Goal: Information Seeking & Learning: Learn about a topic

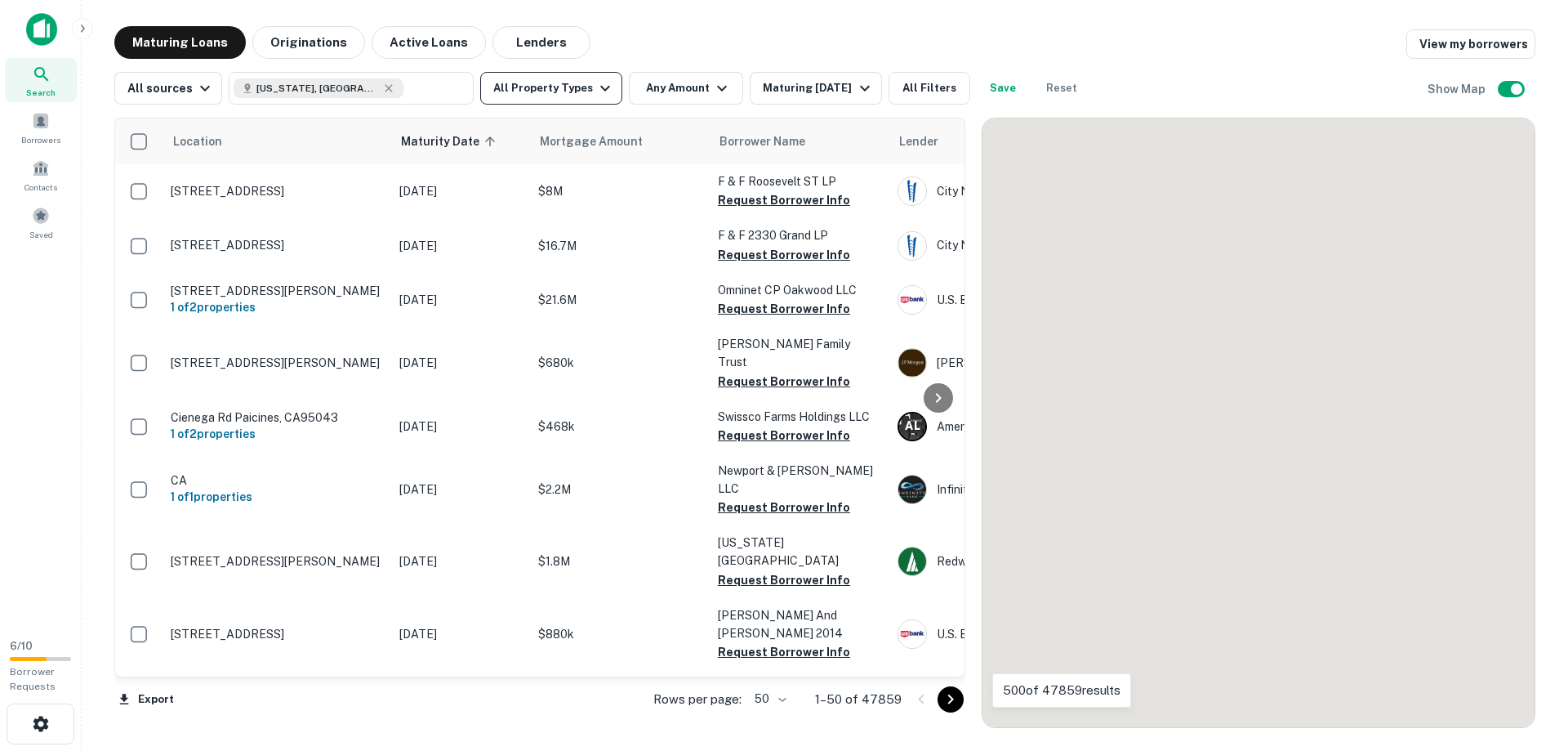
click at [513, 85] on button "All Property Types" at bounding box center [551, 88] width 142 height 32
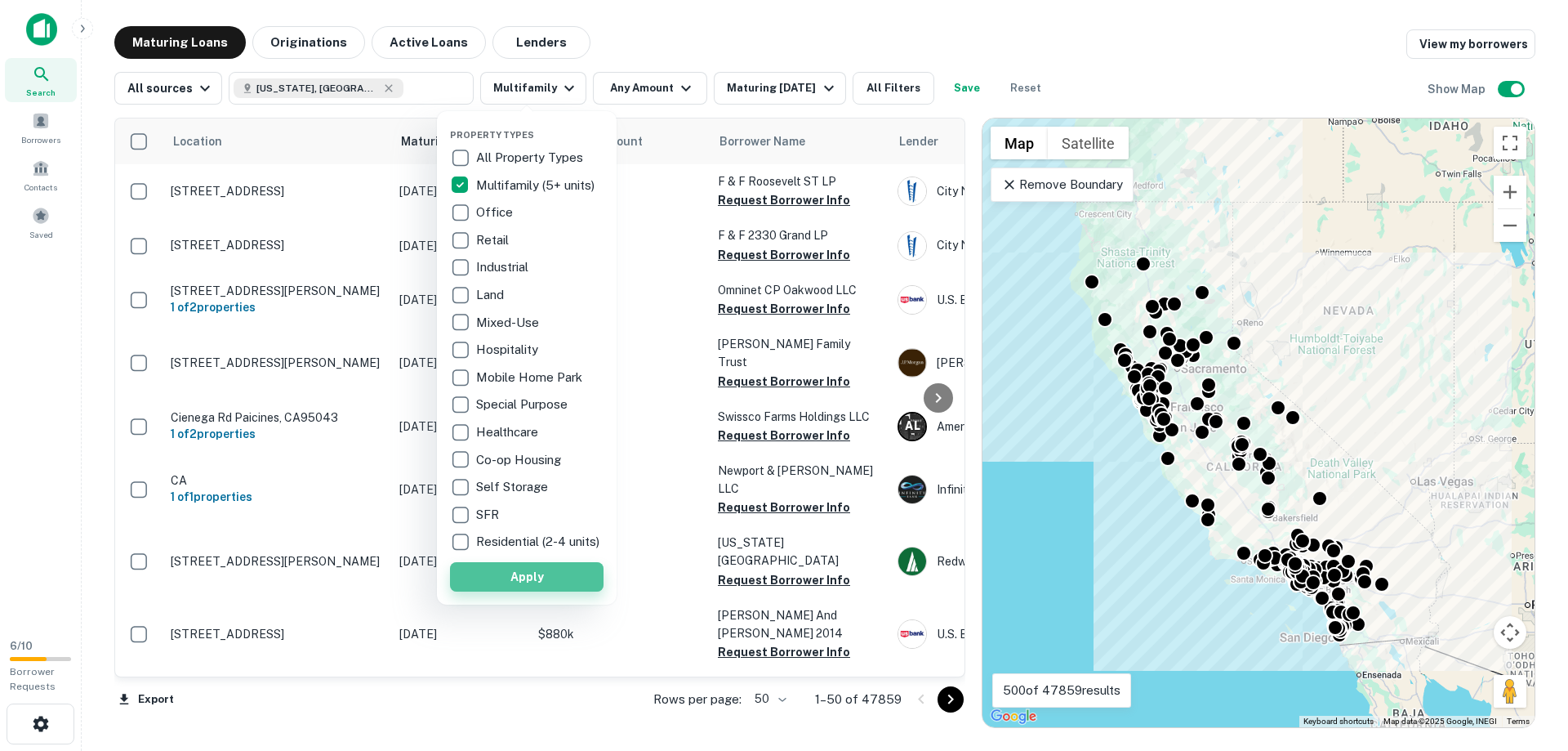
click at [502, 578] on button "Apply" at bounding box center [526, 577] width 153 height 30
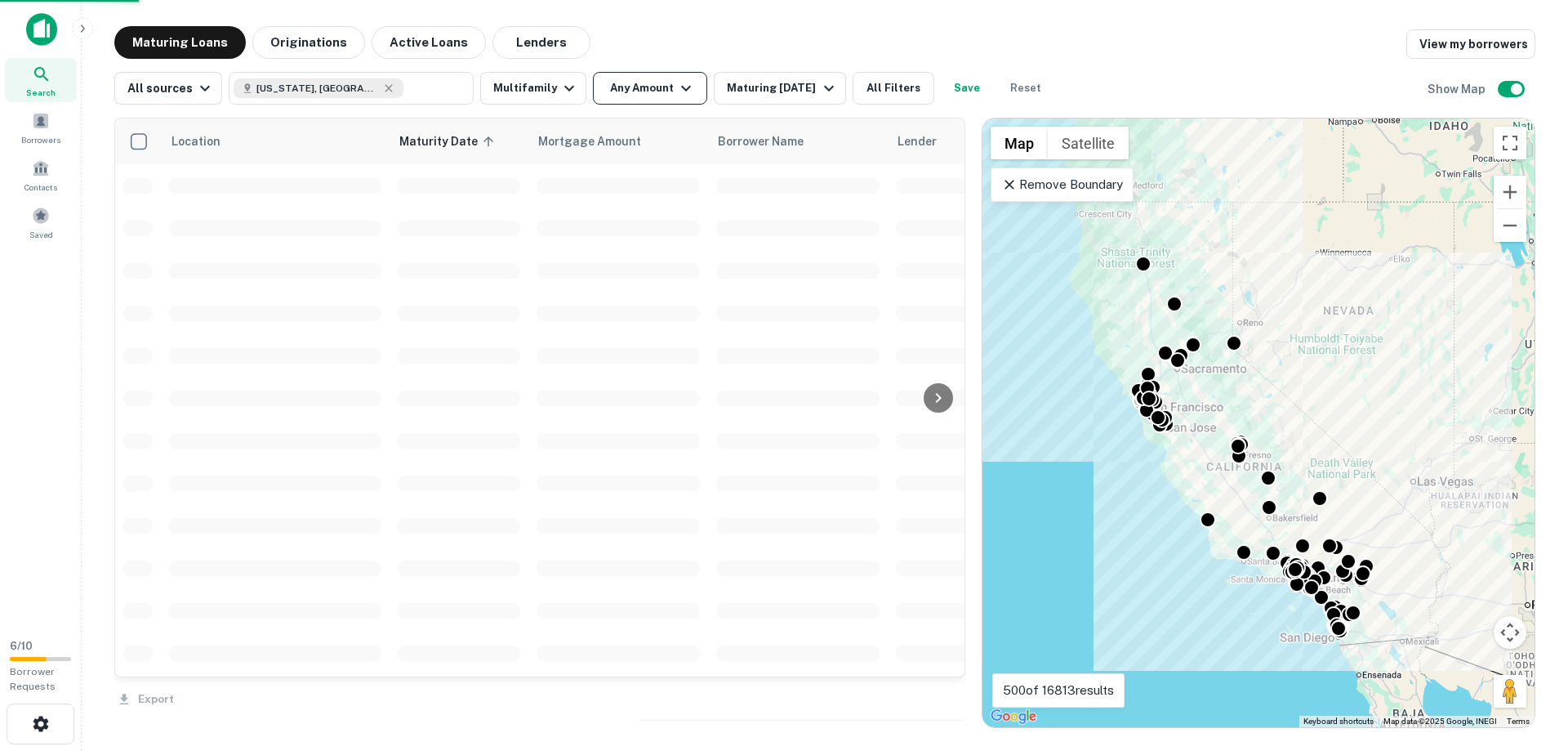
click at [635, 90] on button "Any Amount" at bounding box center [650, 88] width 115 height 32
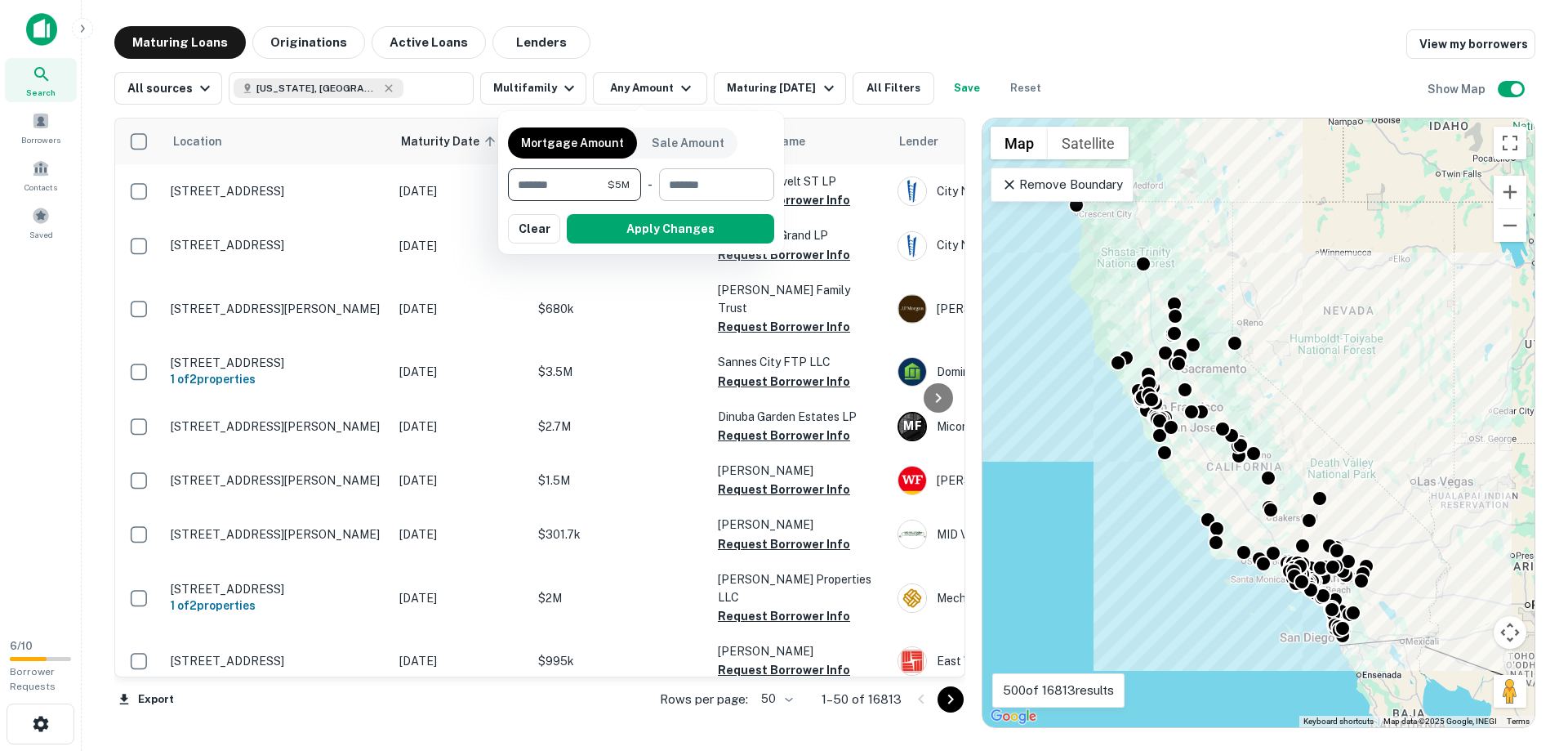
type input "*******"
click at [707, 183] on input "number" at bounding box center [710, 184] width 103 height 32
type input "********"
click at [681, 238] on button "Apply Changes" at bounding box center [670, 229] width 208 height 30
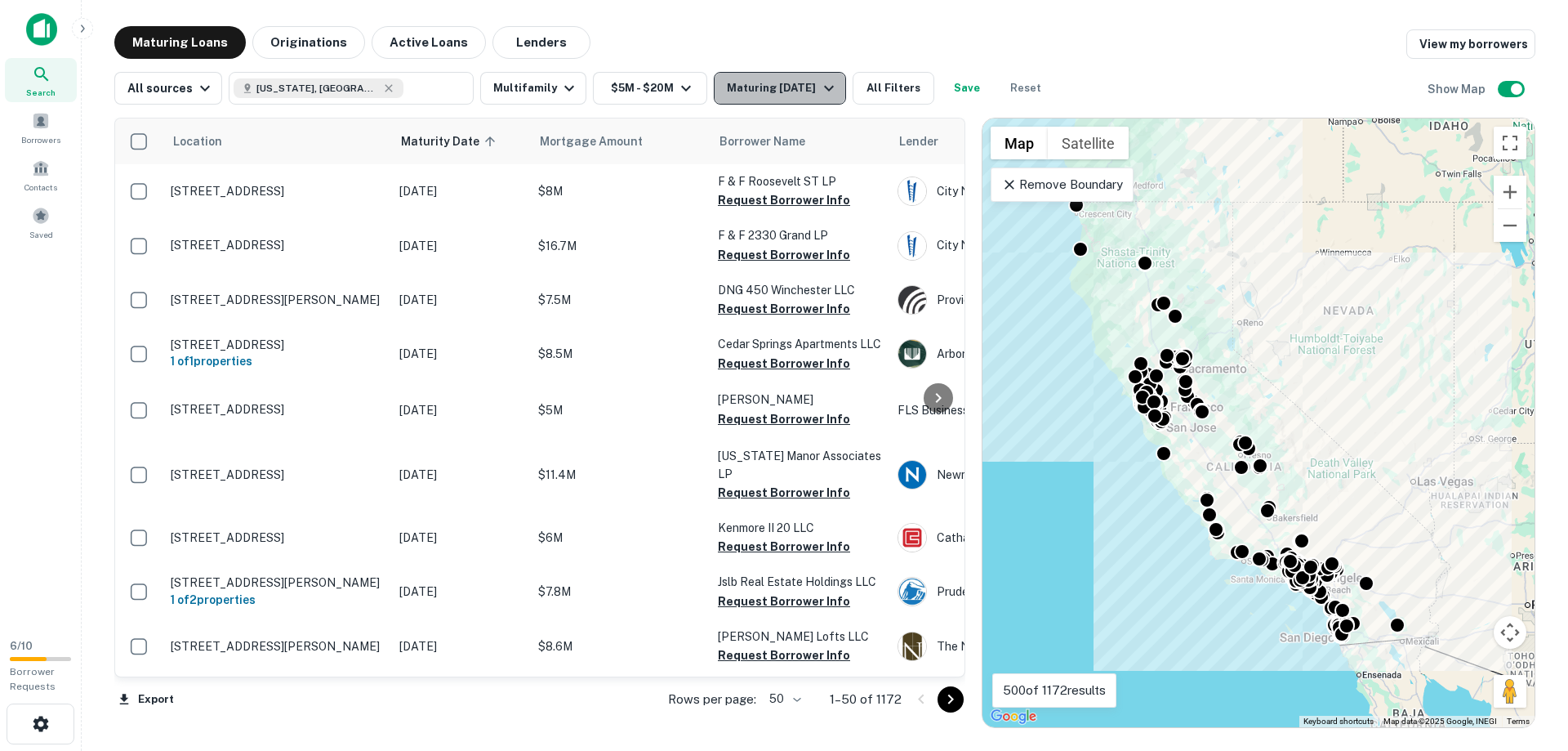
click at [786, 93] on div "Maturing In 1 Year" at bounding box center [782, 89] width 111 height 19
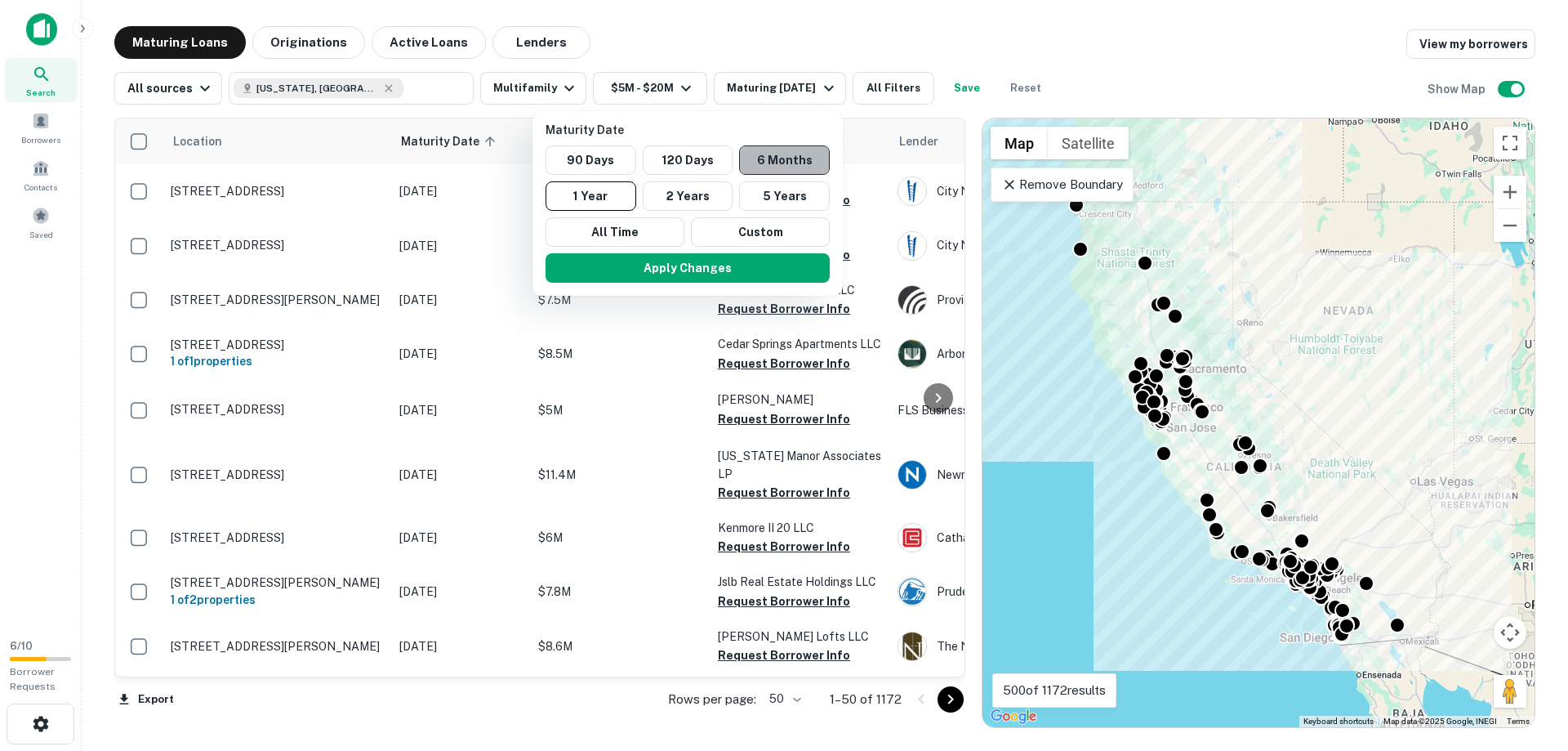
click at [757, 159] on button "6 Months" at bounding box center [784, 160] width 90 height 30
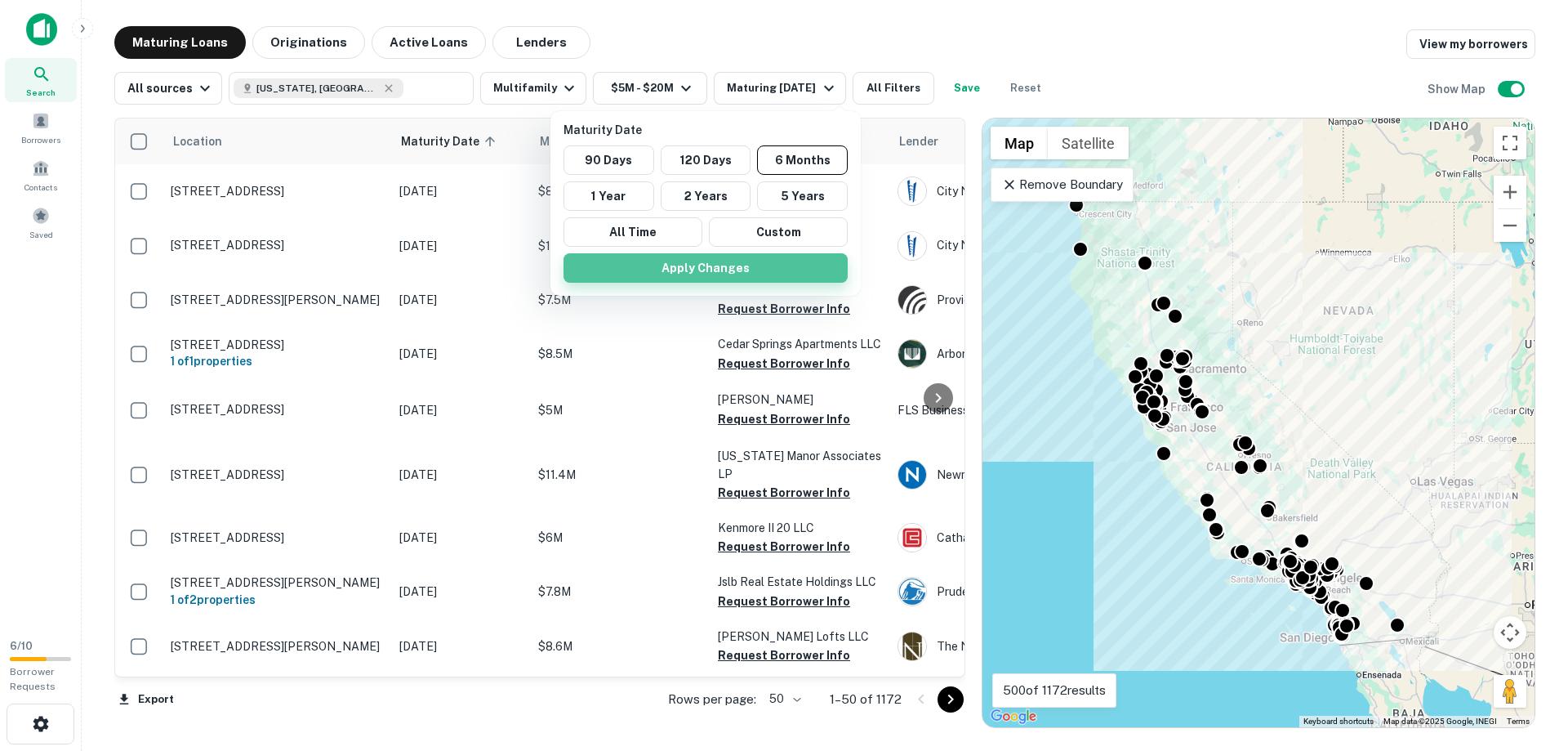
click at [724, 263] on button "Apply Changes" at bounding box center [705, 268] width 284 height 30
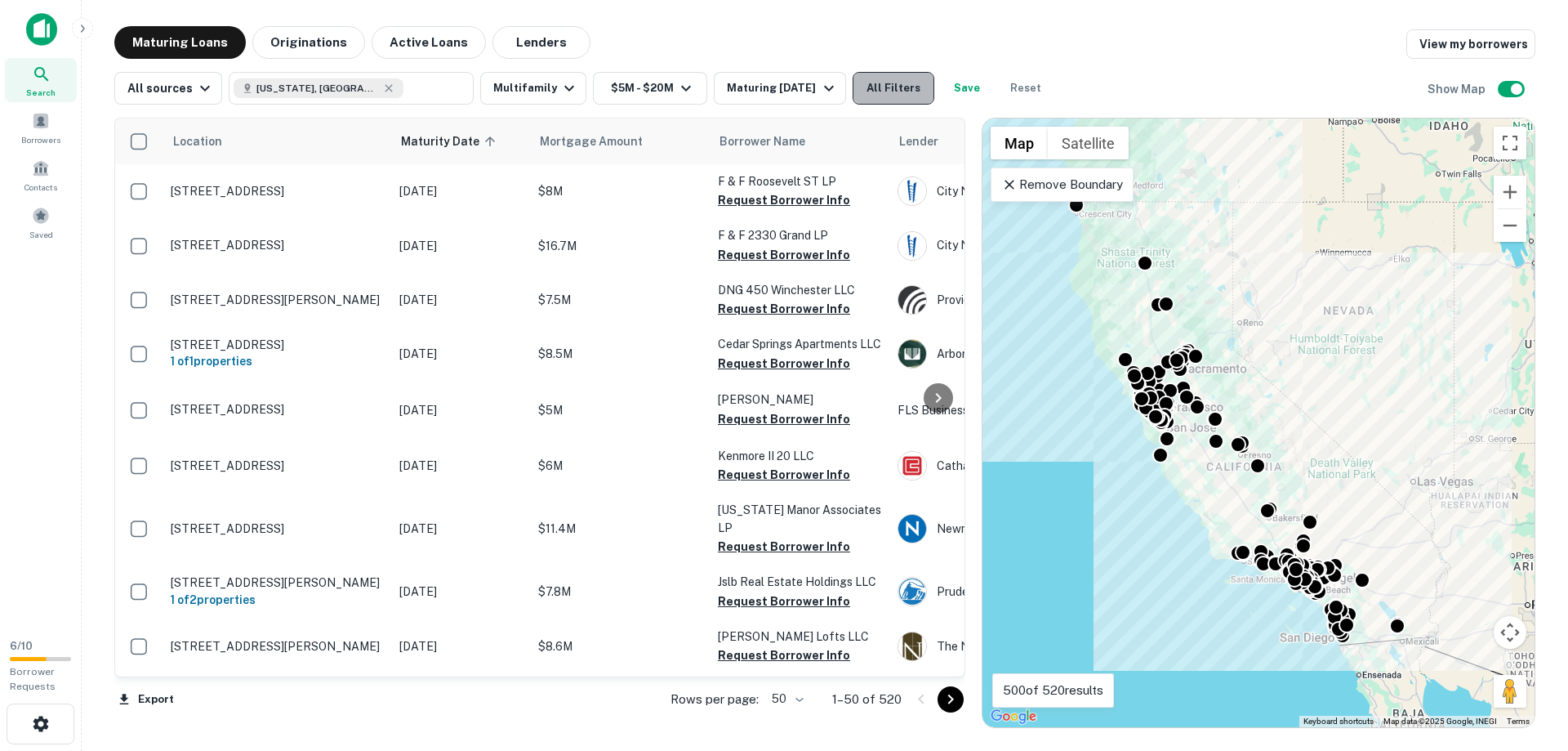
click at [904, 87] on button "All Filters" at bounding box center [893, 88] width 81 height 32
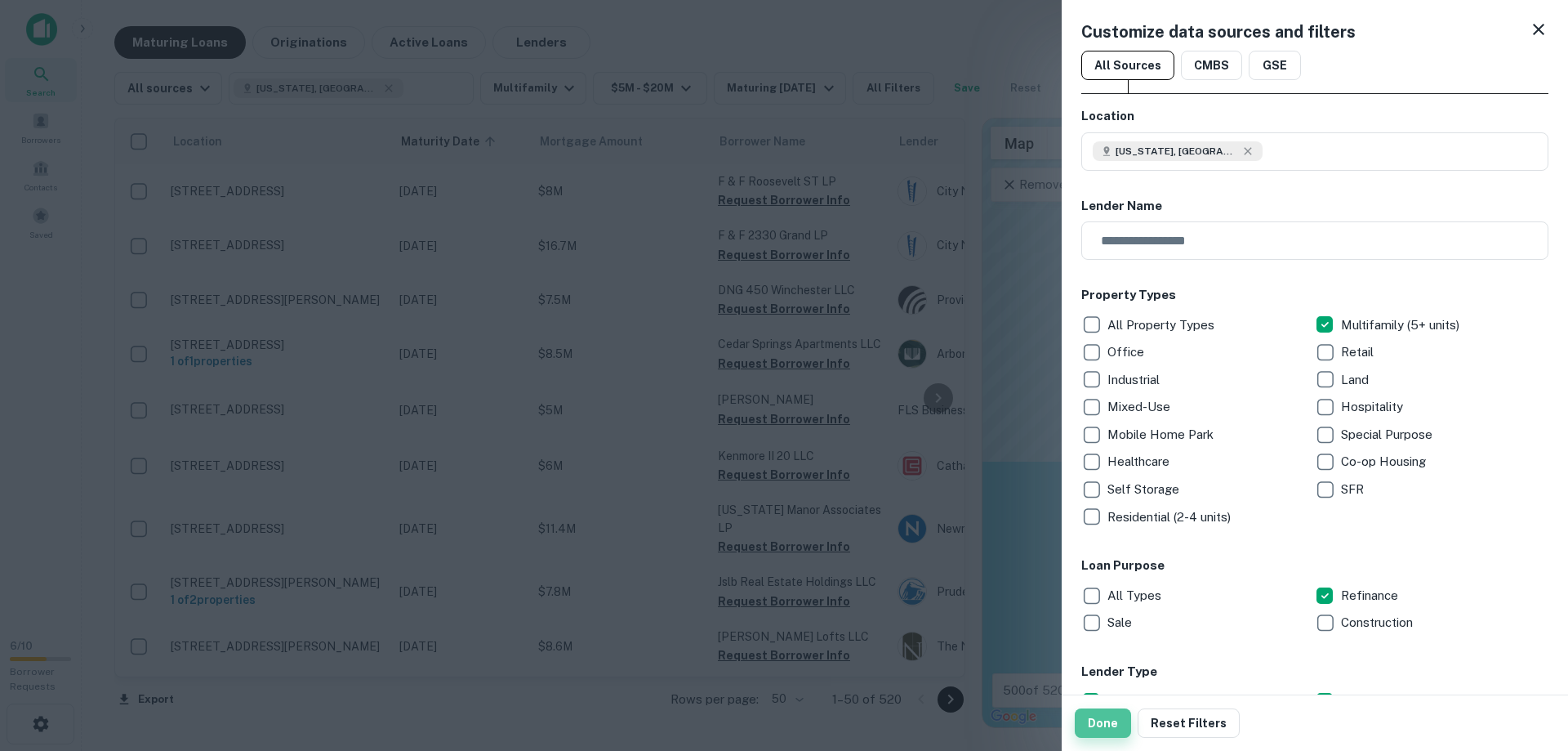
click at [1119, 726] on button "Done" at bounding box center [1103, 723] width 56 height 30
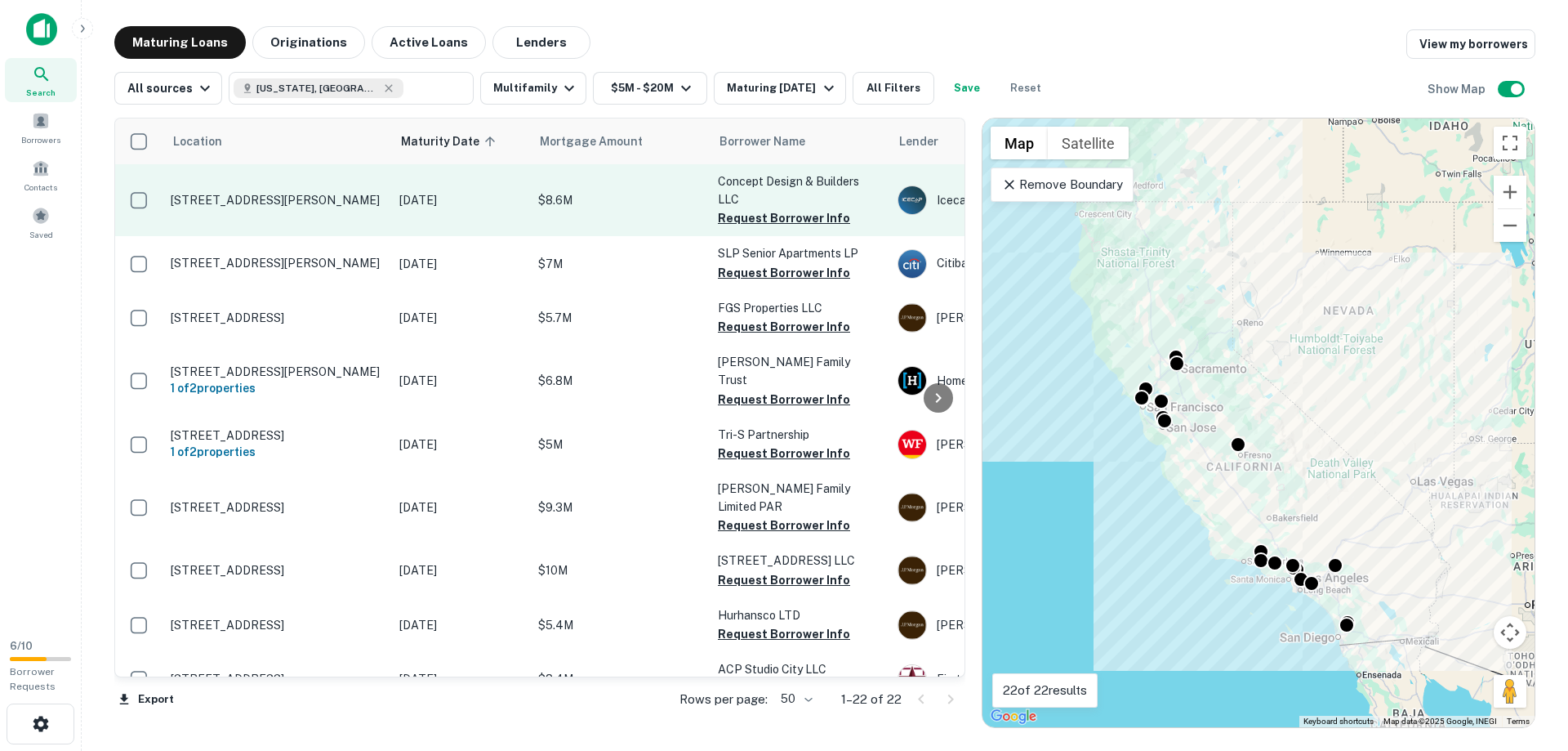
click at [238, 194] on p "329 S Bonnie Brae St Los Angeles, CA90057" at bounding box center [277, 200] width 212 height 15
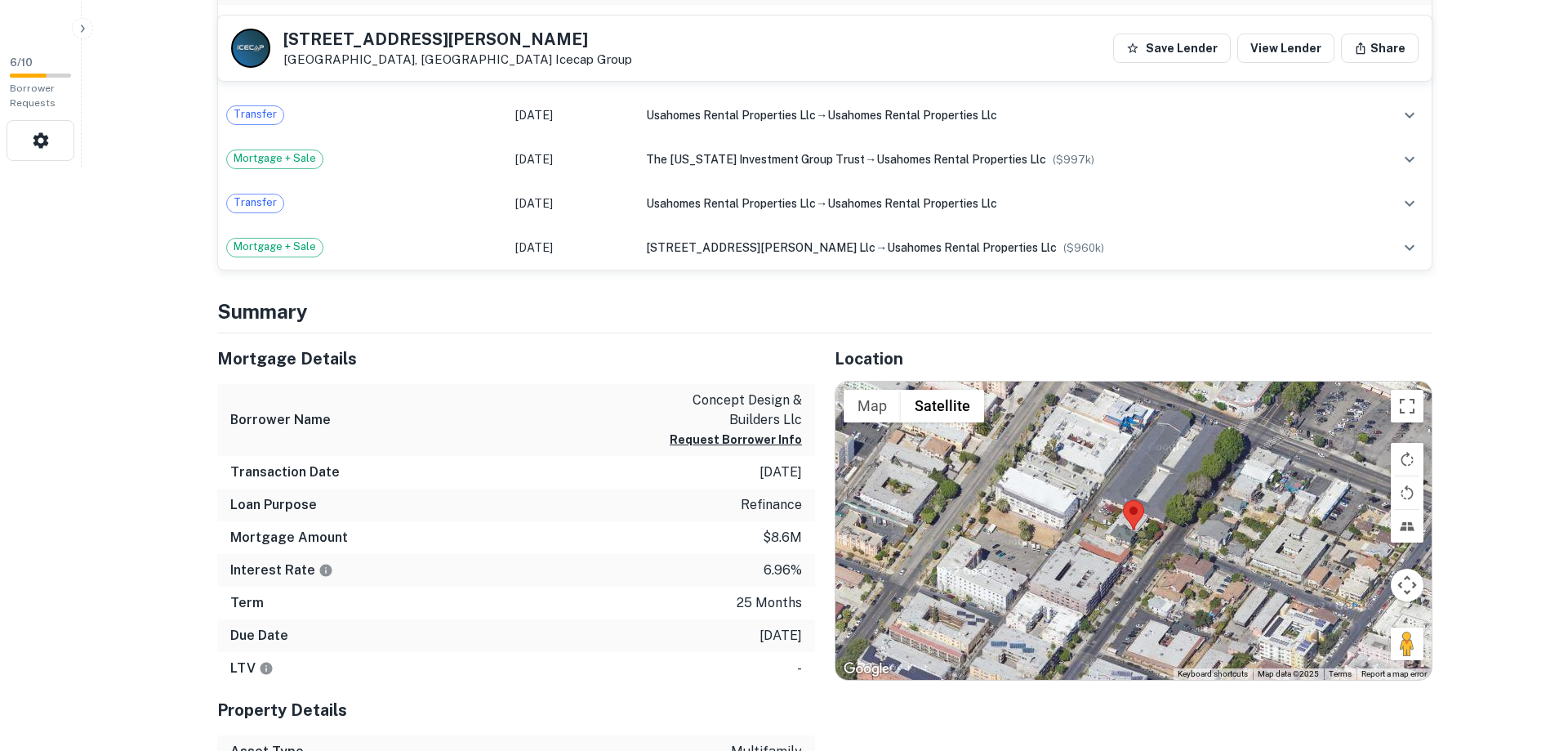
scroll to position [667, 0]
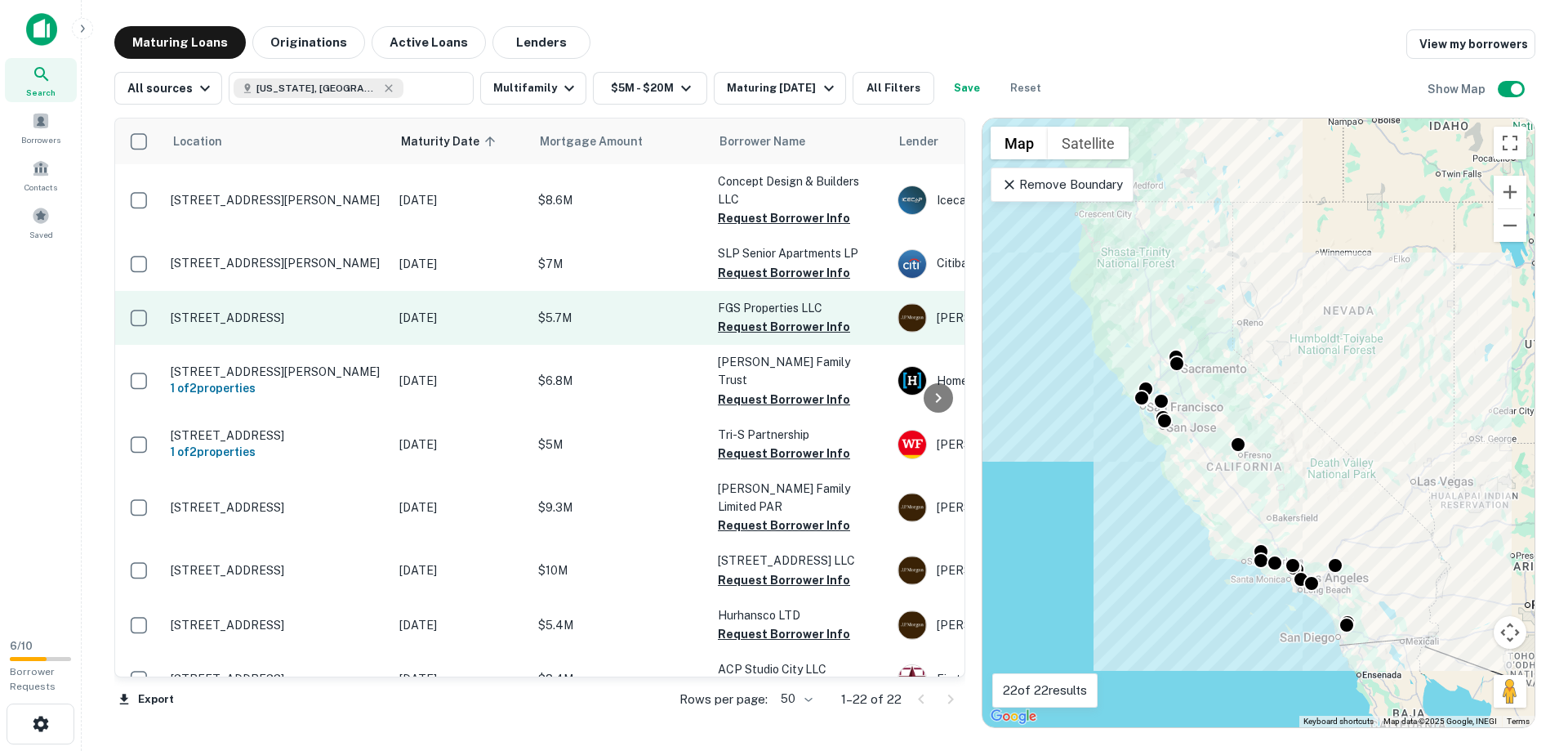
click at [194, 320] on p "1343 Oakdale Ave El Cajon, CA92021" at bounding box center [277, 317] width 212 height 15
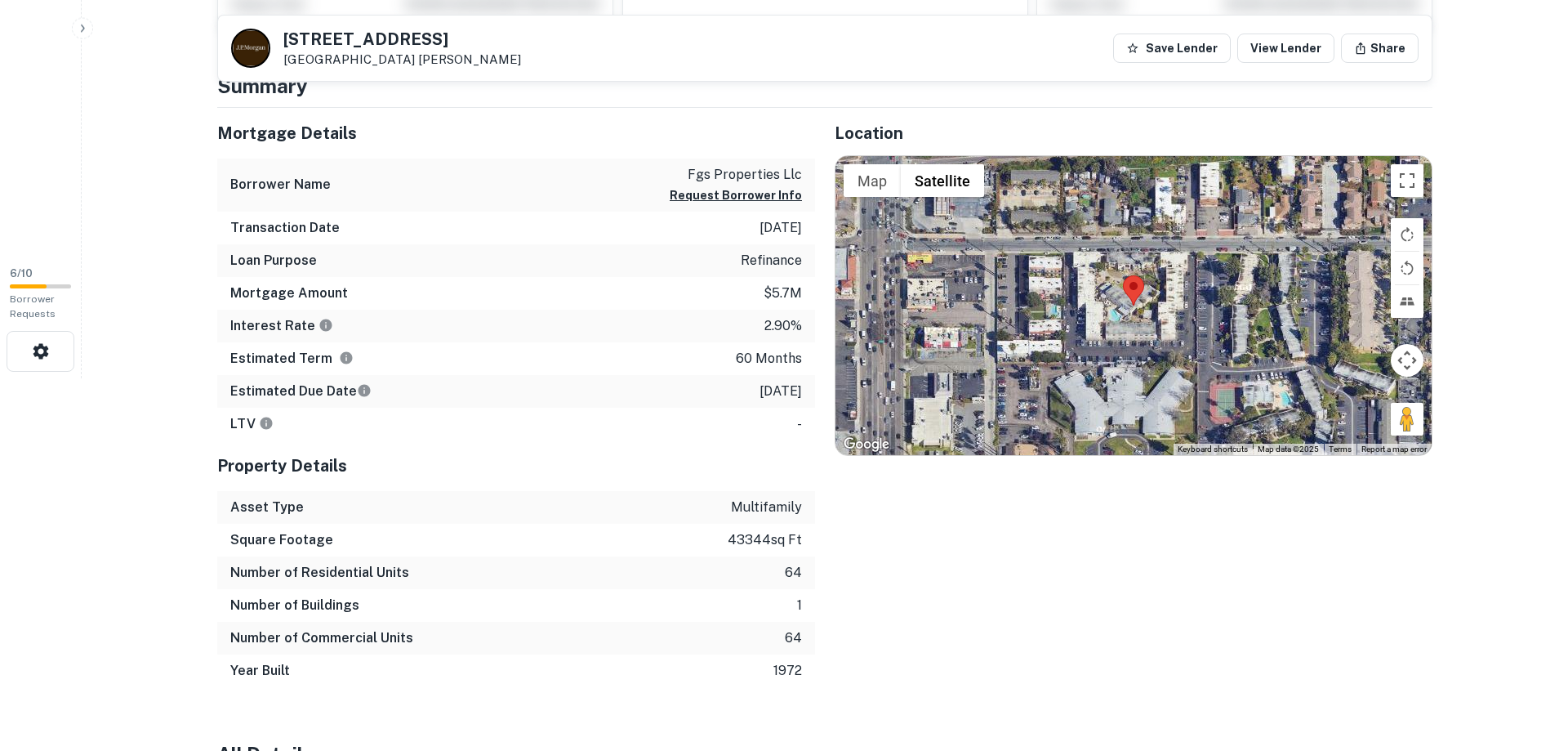
scroll to position [367, 0]
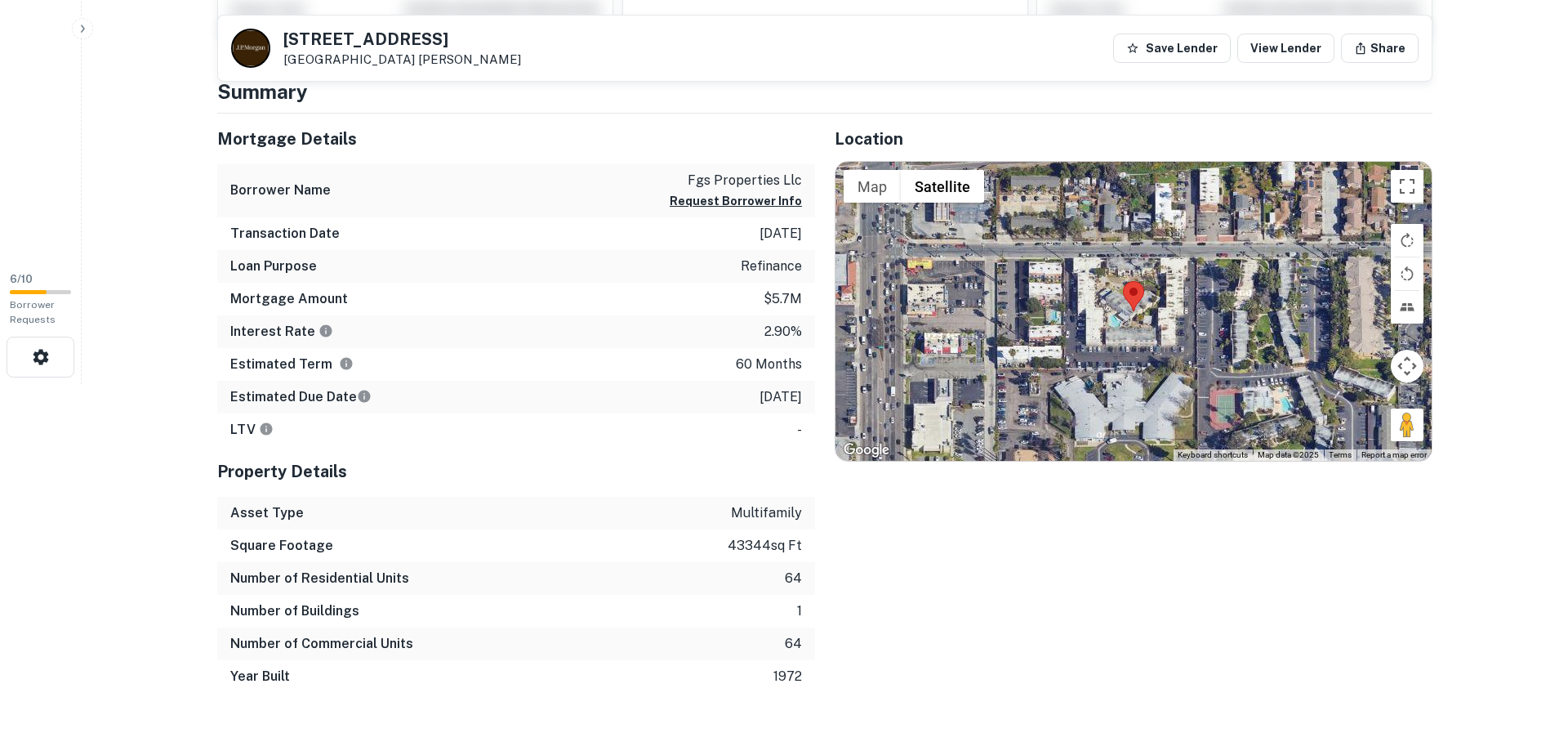
click at [117, 384] on html "Search Borrowers Contacts Saved 6 / 10 Borrower Requests Back to search 1343 Oa…" at bounding box center [784, 8] width 1568 height 751
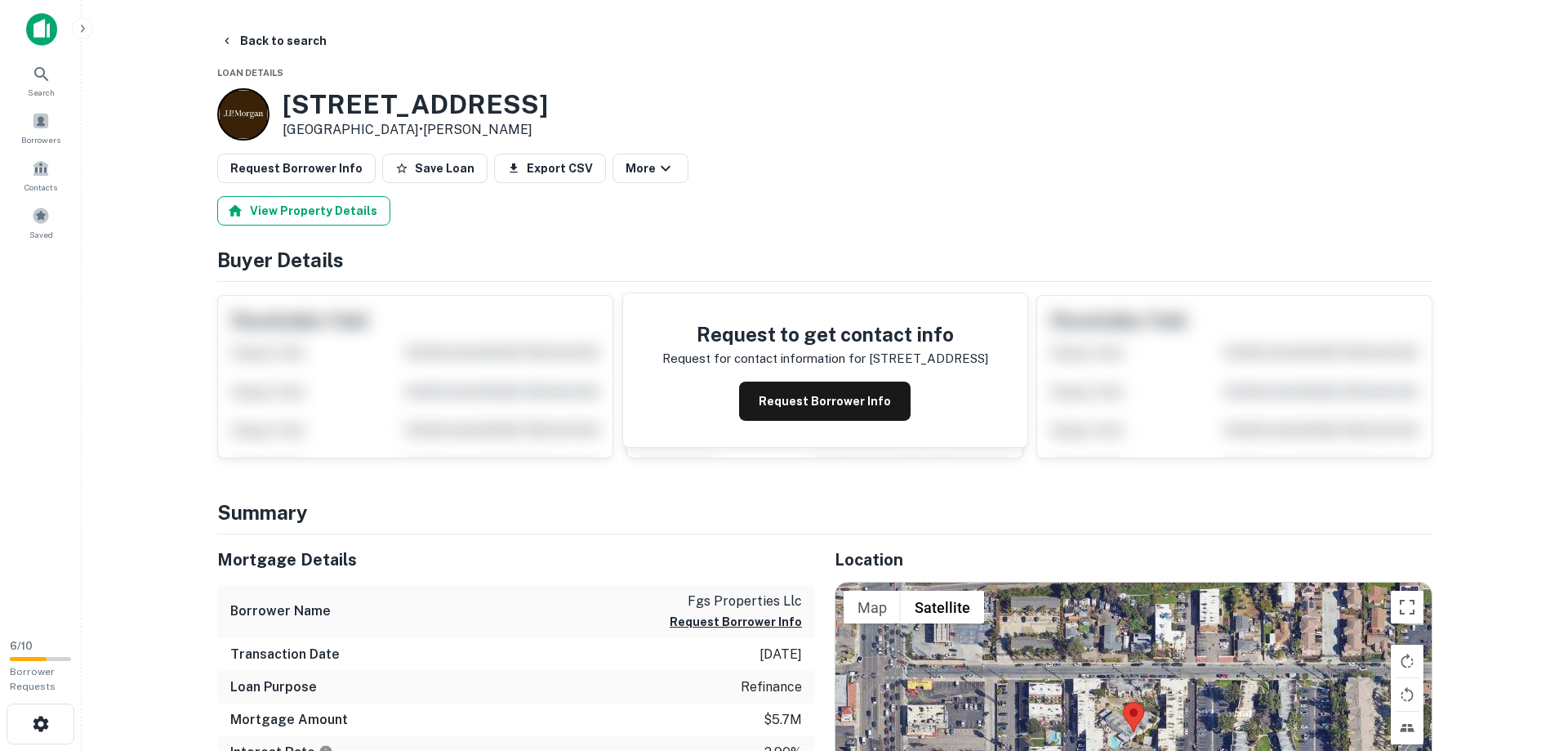
click at [323, 202] on button "View Property Details" at bounding box center [304, 211] width 173 height 30
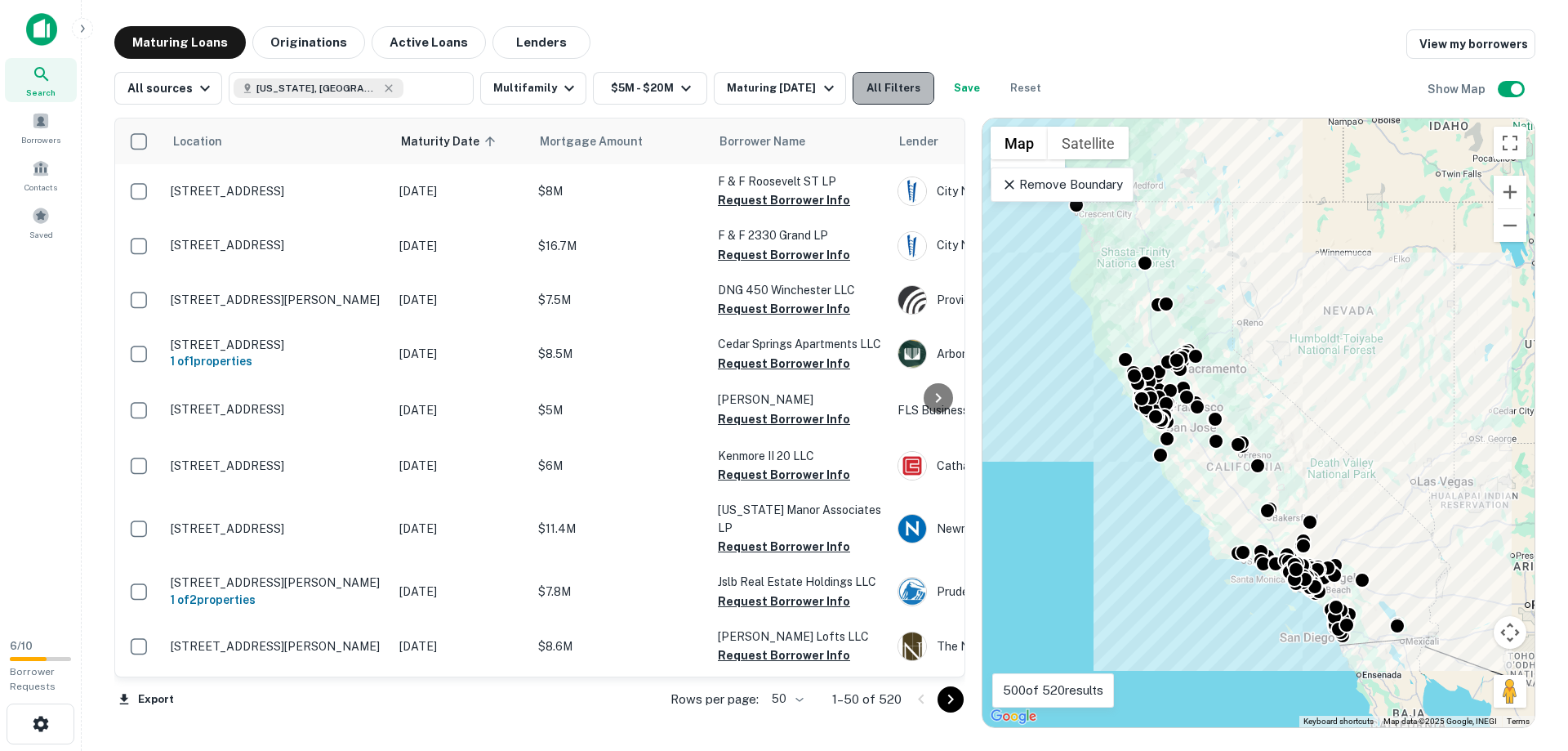
click at [903, 82] on button "All Filters" at bounding box center [893, 88] width 81 height 32
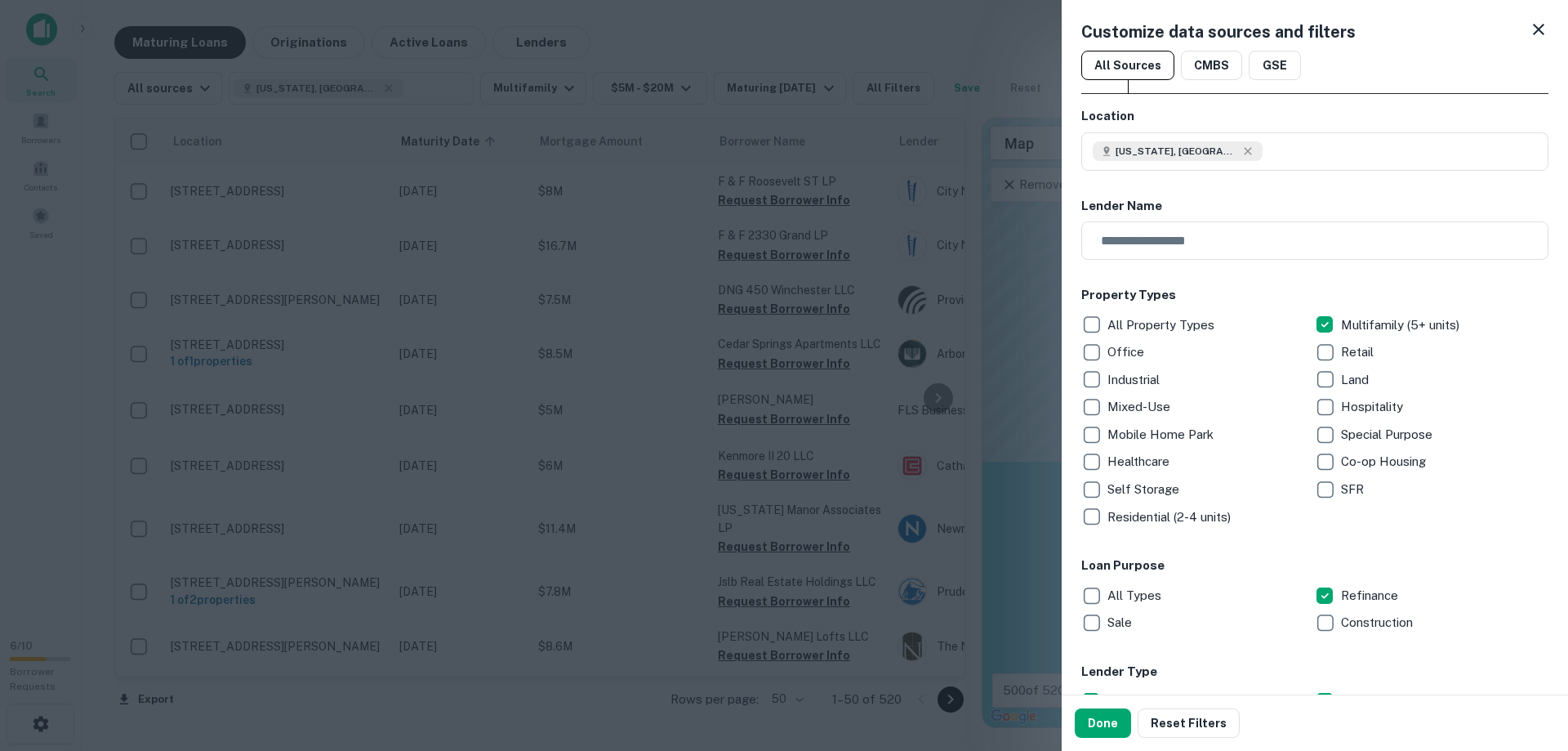
click at [1261, 622] on div "Sale" at bounding box center [1197, 623] width 234 height 28
click at [1093, 731] on button "Done" at bounding box center [1103, 723] width 56 height 30
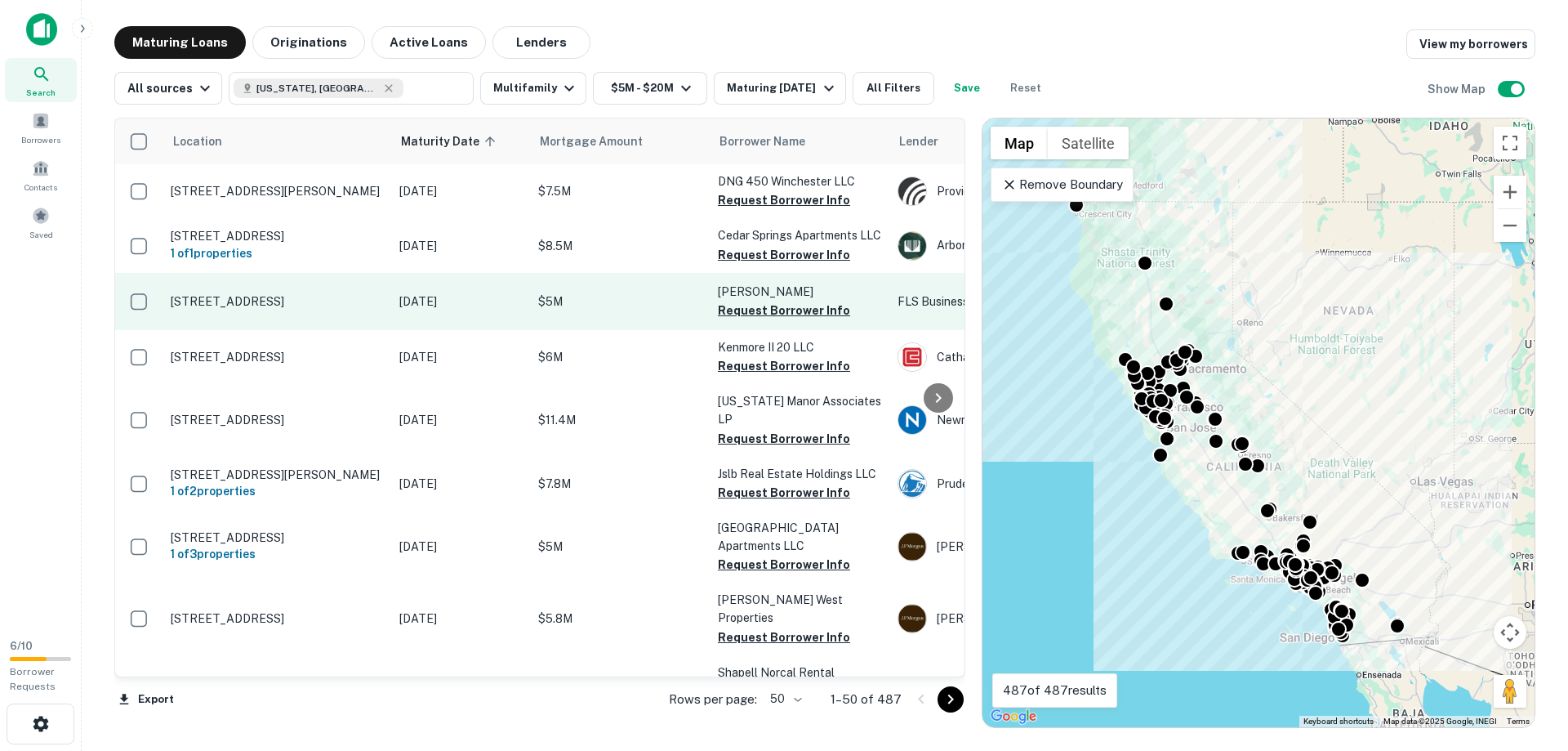
click at [192, 308] on p "2529 S Coast Hwy Laguna Beach, CA92651" at bounding box center [277, 301] width 212 height 15
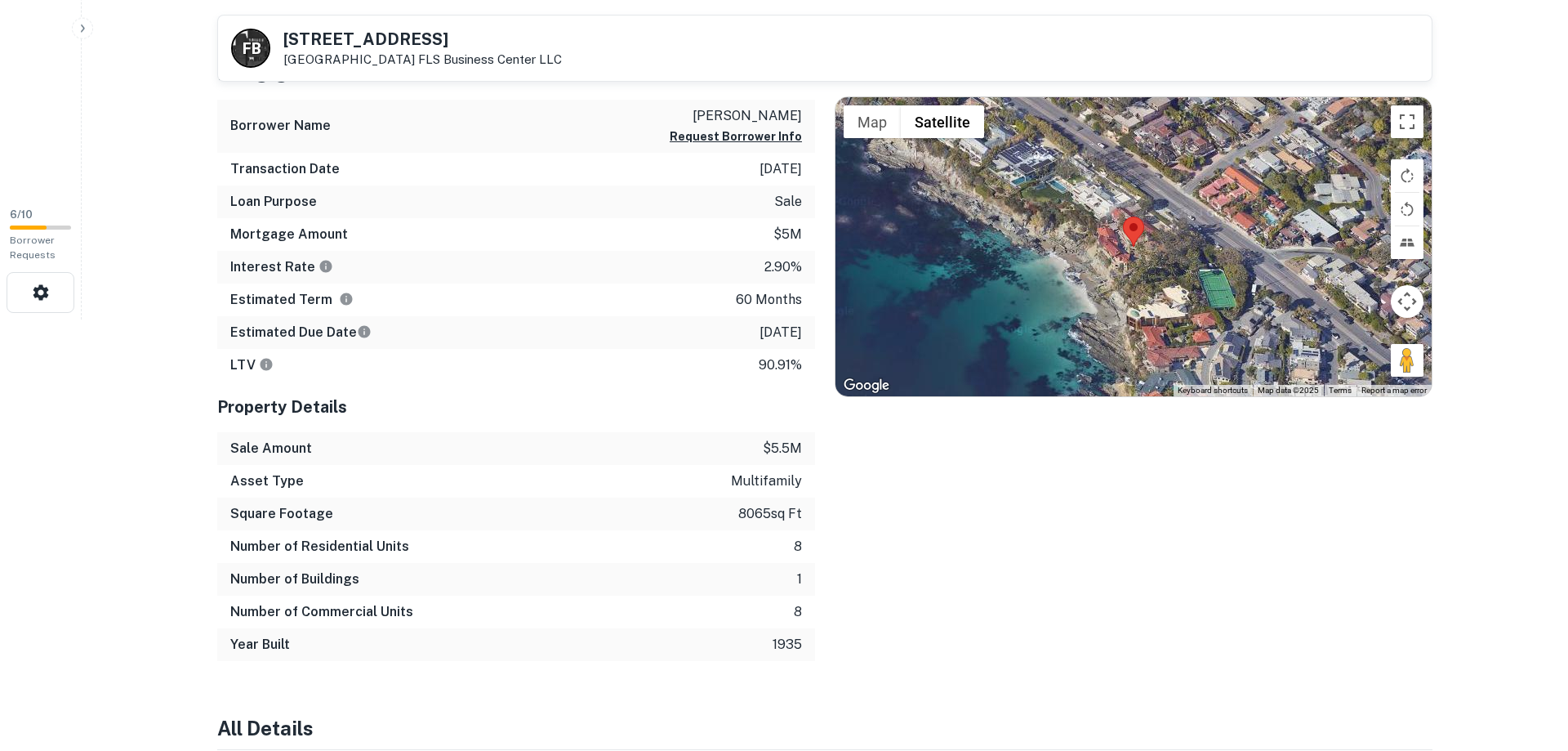
scroll to position [393, 0]
